Goal: Information Seeking & Learning: Check status

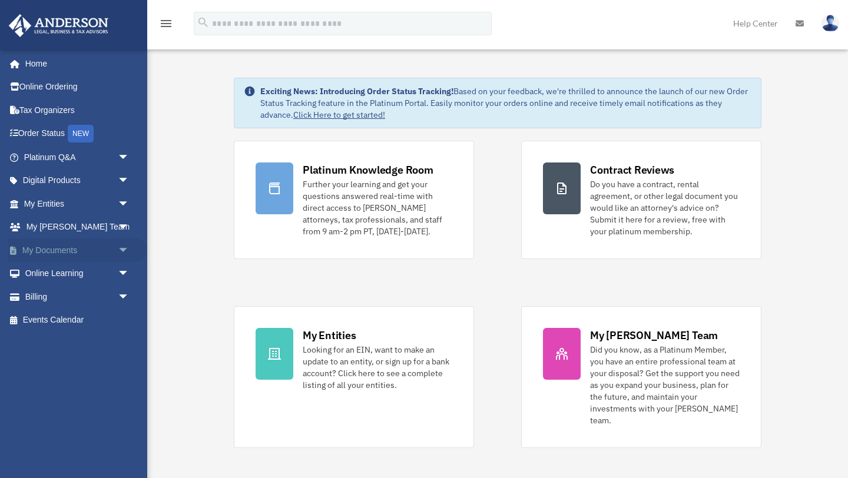
click at [118, 250] on span "arrow_drop_down" at bounding box center [130, 251] width 24 height 24
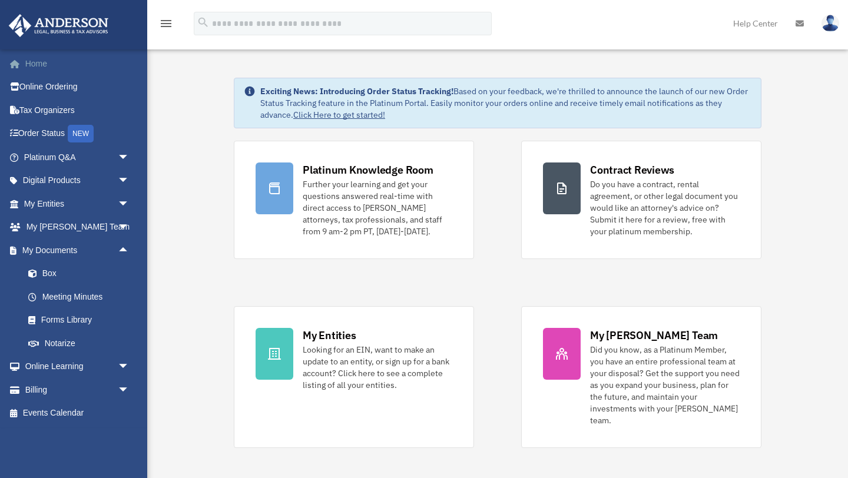
click at [38, 64] on link "Home" at bounding box center [77, 64] width 139 height 24
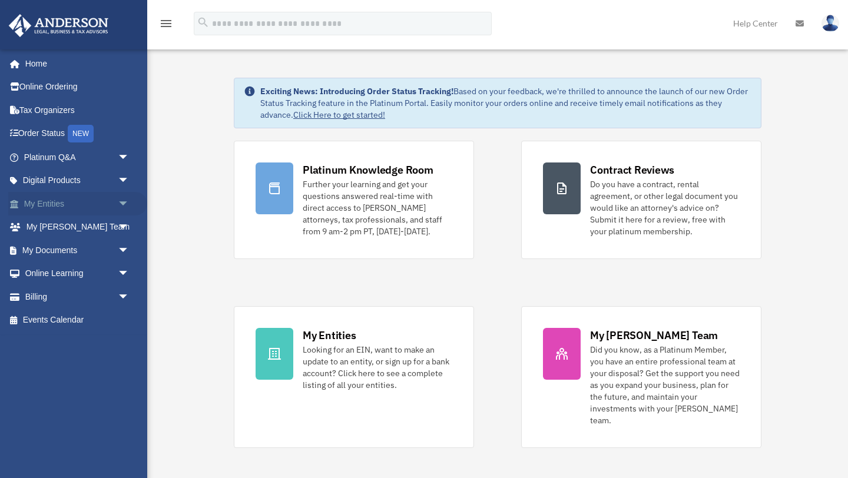
click at [125, 203] on span "arrow_drop_down" at bounding box center [130, 204] width 24 height 24
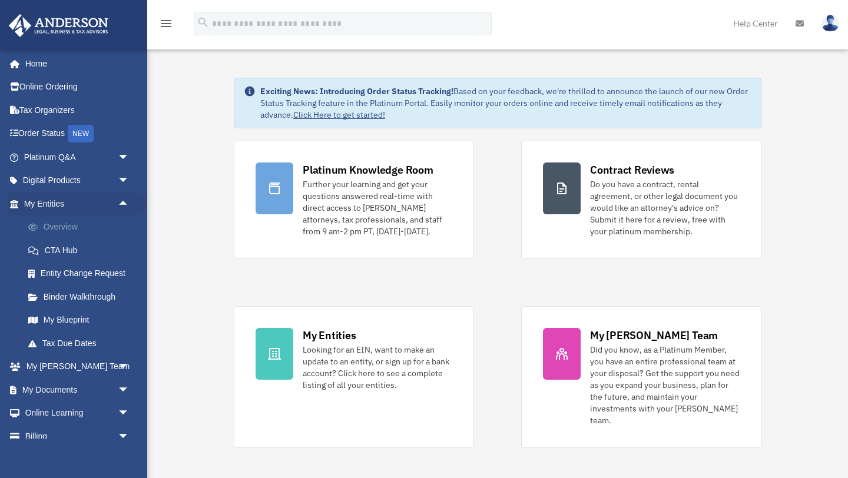
click at [58, 229] on link "Overview" at bounding box center [81, 228] width 131 height 24
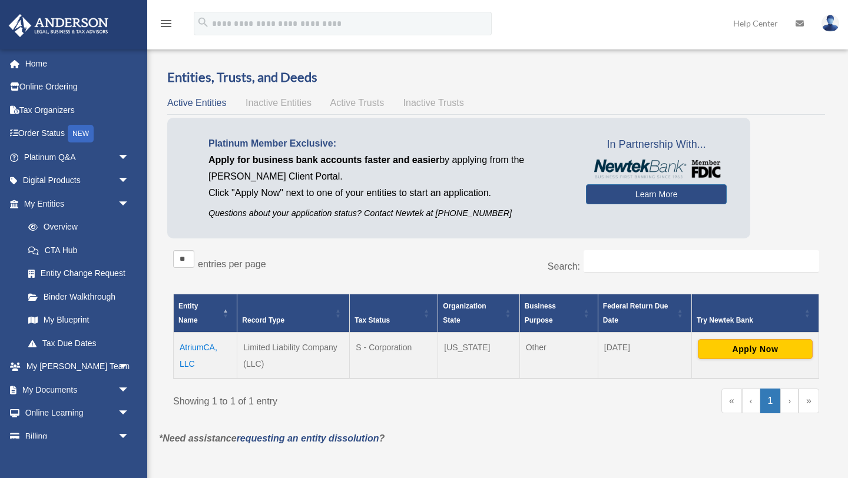
click at [196, 346] on td "AtriumCA, LLC" at bounding box center [206, 356] width 64 height 46
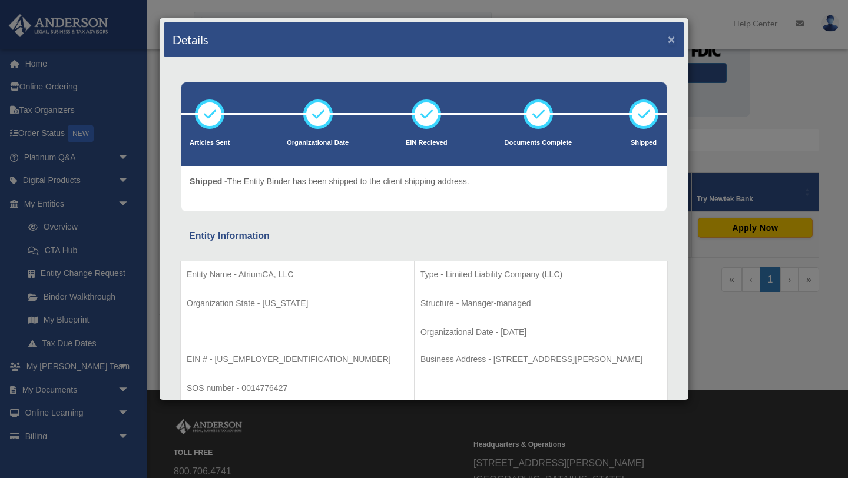
click at [670, 38] on button "×" at bounding box center [672, 39] width 8 height 12
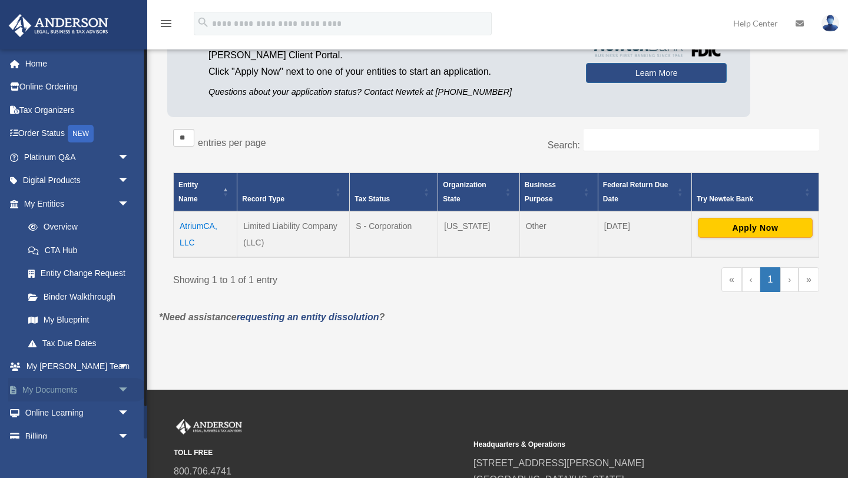
click at [125, 389] on span "arrow_drop_down" at bounding box center [130, 390] width 24 height 24
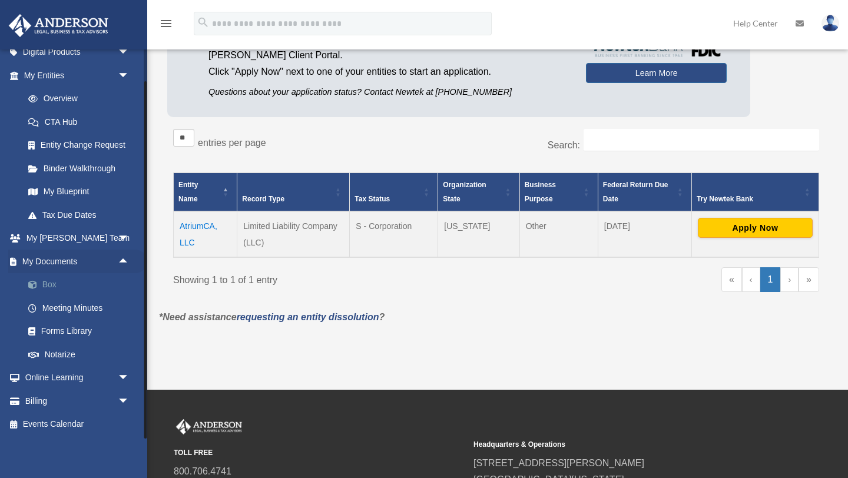
click at [50, 287] on link "Box" at bounding box center [81, 285] width 131 height 24
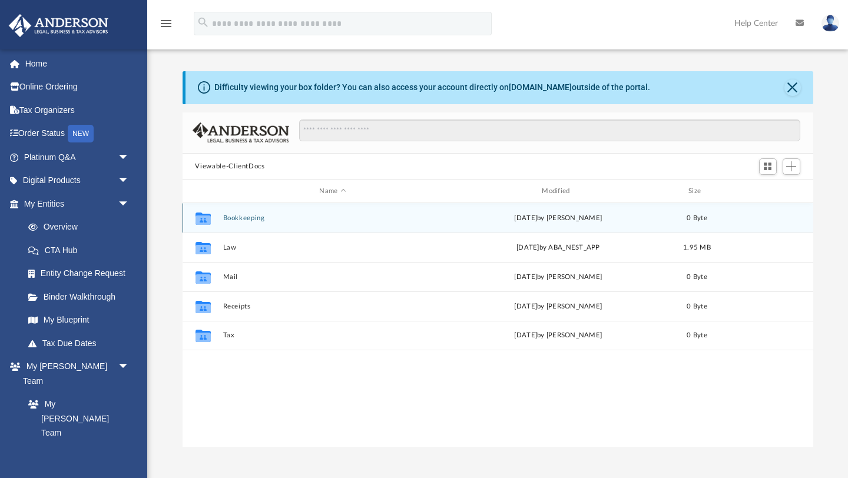
scroll to position [267, 631]
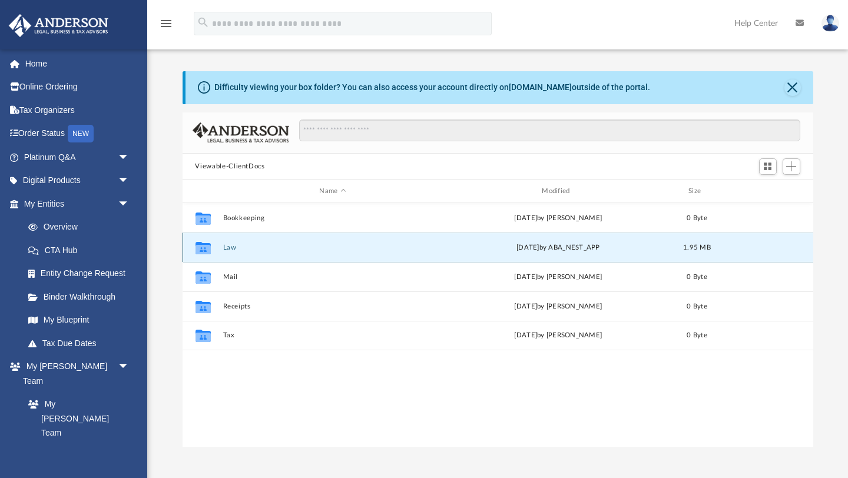
click at [229, 251] on button "Law" at bounding box center [333, 248] width 220 height 8
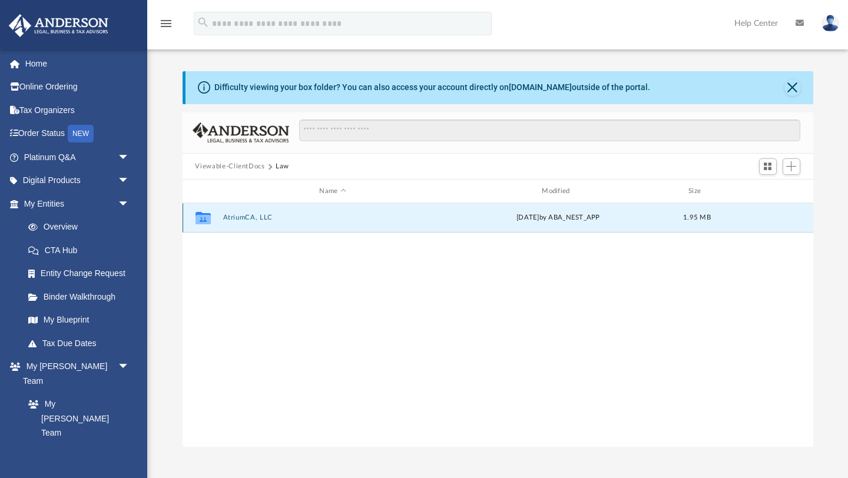
click at [234, 219] on button "AtriumCA, LLC" at bounding box center [333, 218] width 220 height 8
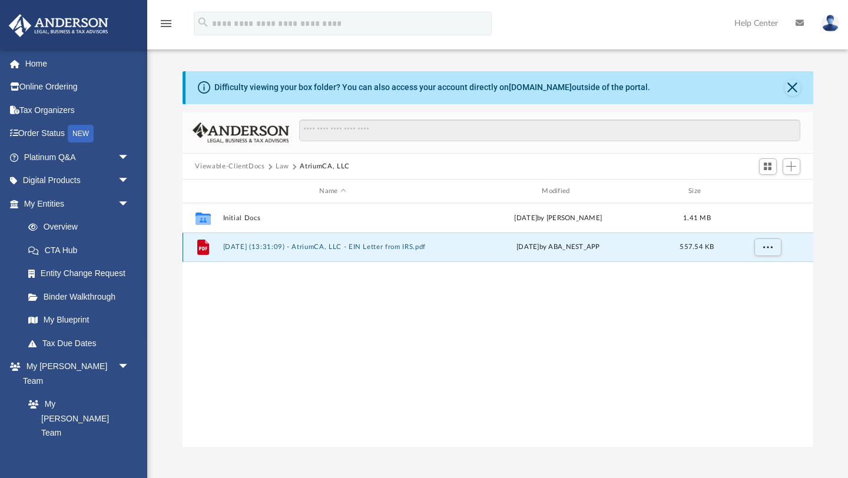
click at [324, 247] on button "2025.09.23 (13:31:09) - AtriumCA, LLC - EIN Letter from IRS.pdf" at bounding box center [333, 248] width 220 height 8
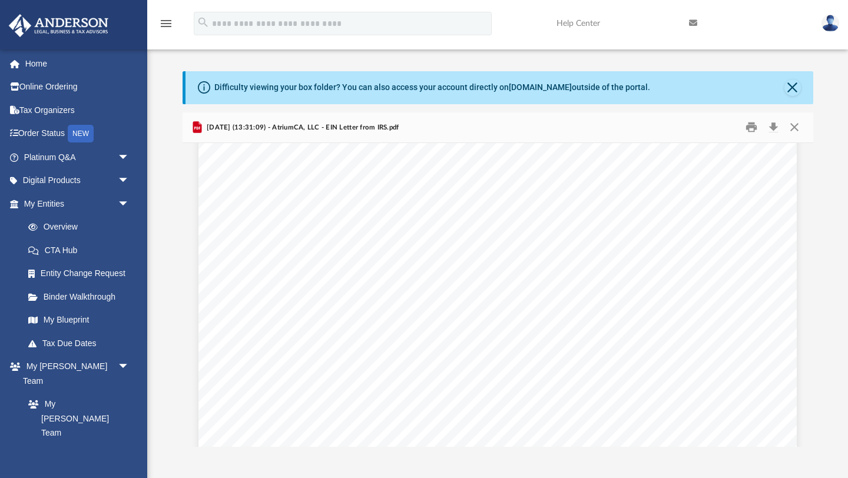
scroll to position [130, 0]
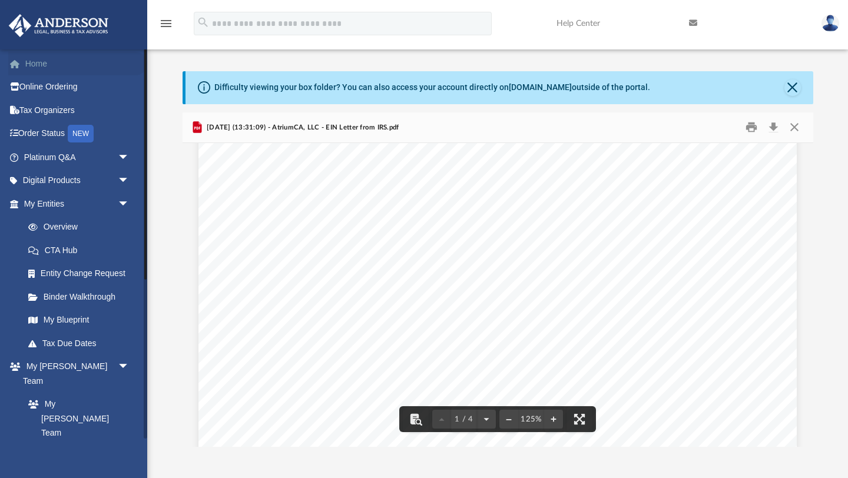
click at [42, 62] on link "Home" at bounding box center [77, 64] width 139 height 24
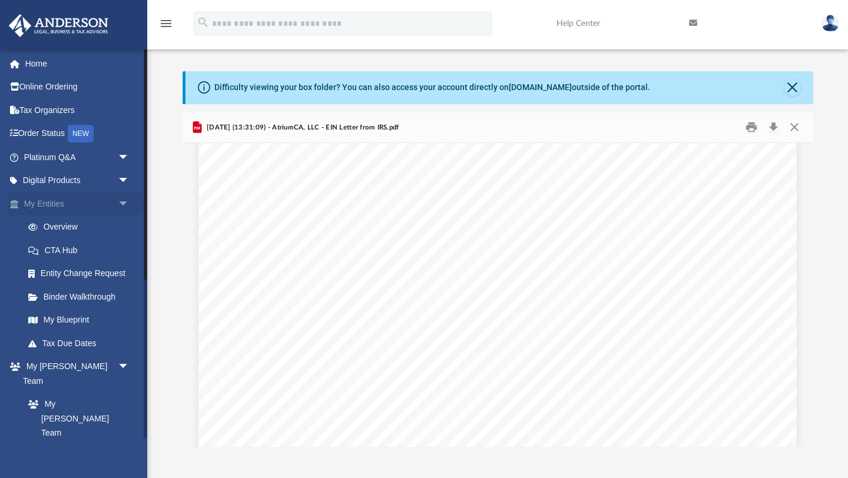
click at [127, 201] on span "arrow_drop_down" at bounding box center [130, 204] width 24 height 24
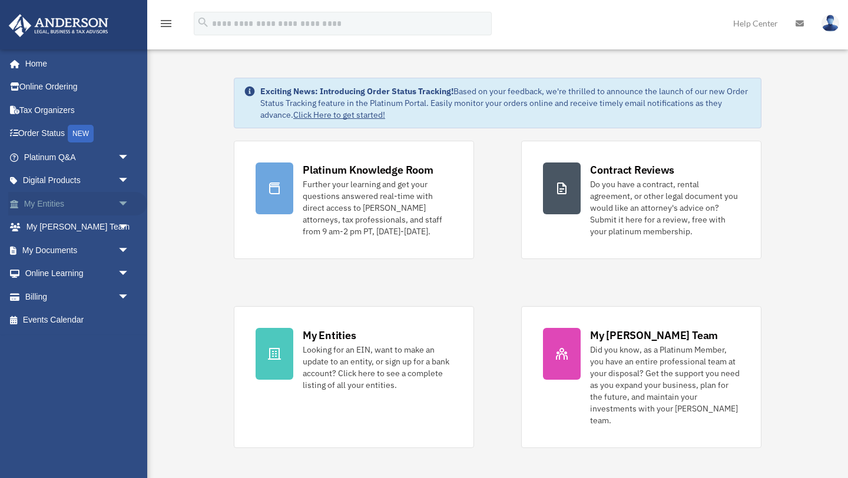
click at [124, 202] on span "arrow_drop_down" at bounding box center [130, 204] width 24 height 24
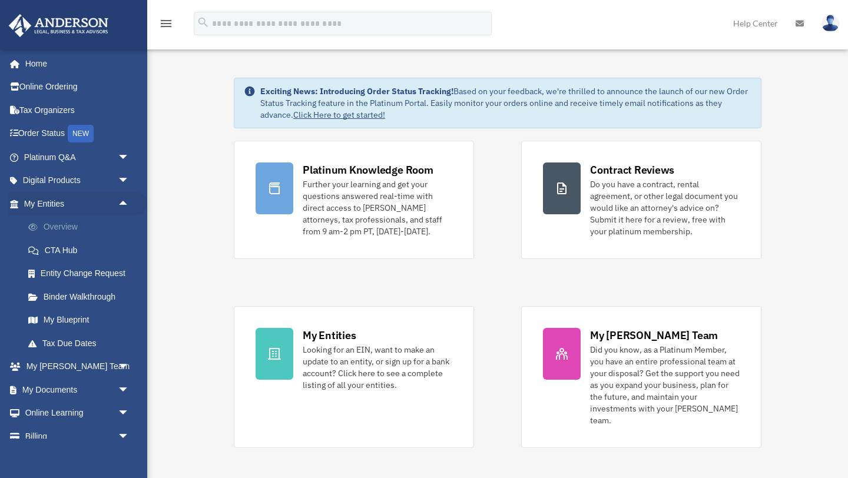
click at [72, 223] on link "Overview" at bounding box center [81, 228] width 131 height 24
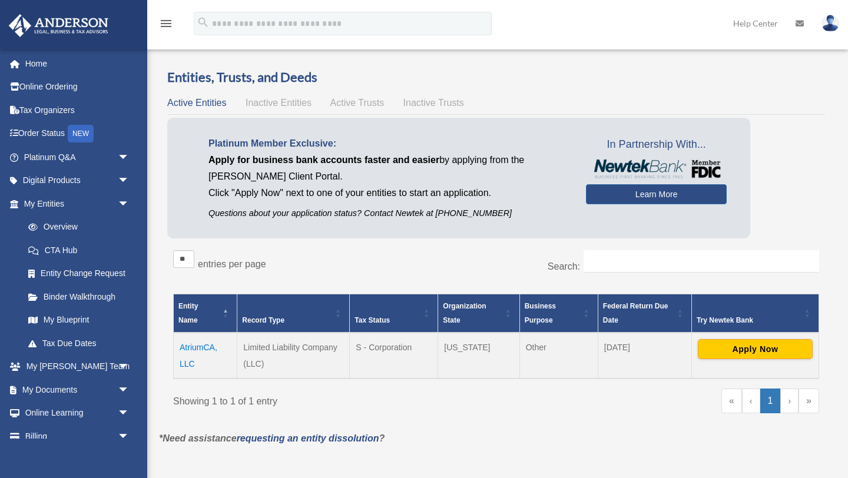
click at [204, 346] on td "AtriumCA, LLC" at bounding box center [206, 356] width 64 height 46
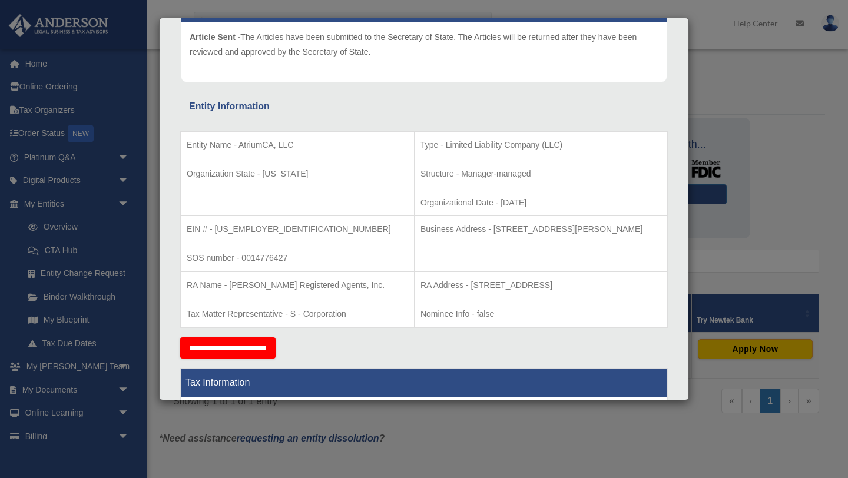
scroll to position [146, 0]
